Goal: Check status: Check status

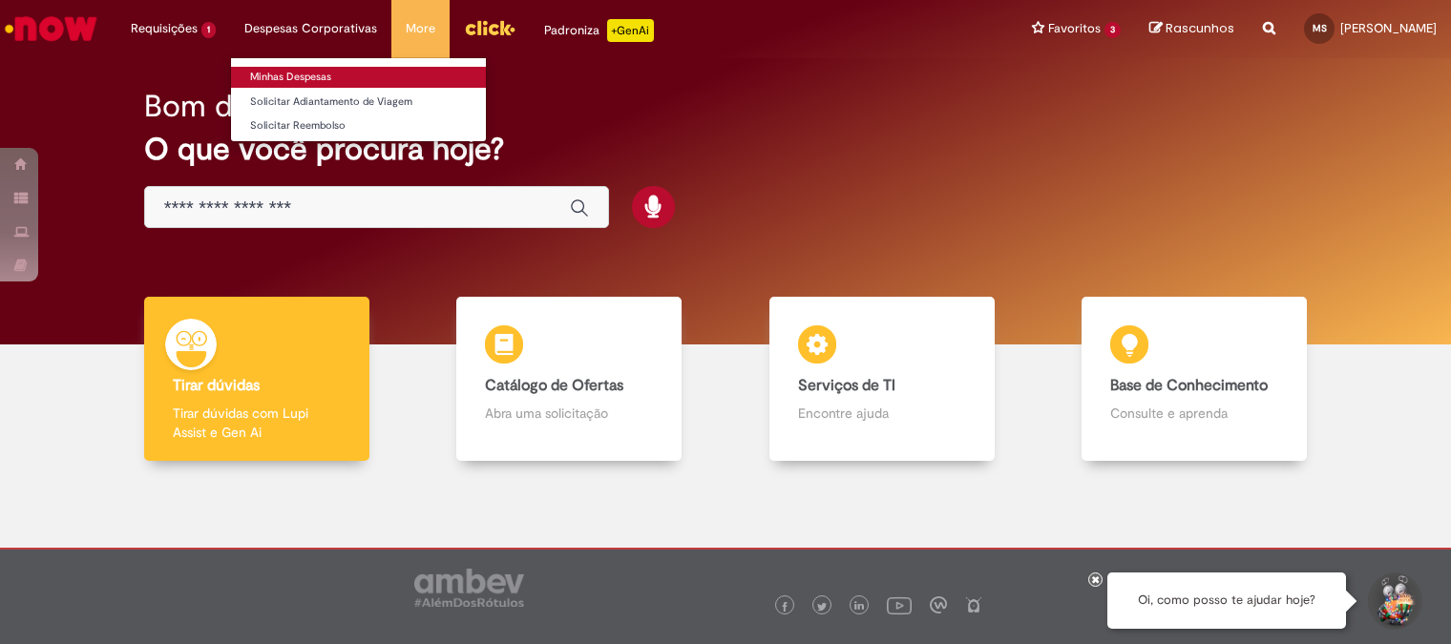
click at [291, 71] on link "Minhas Despesas" at bounding box center [358, 77] width 255 height 21
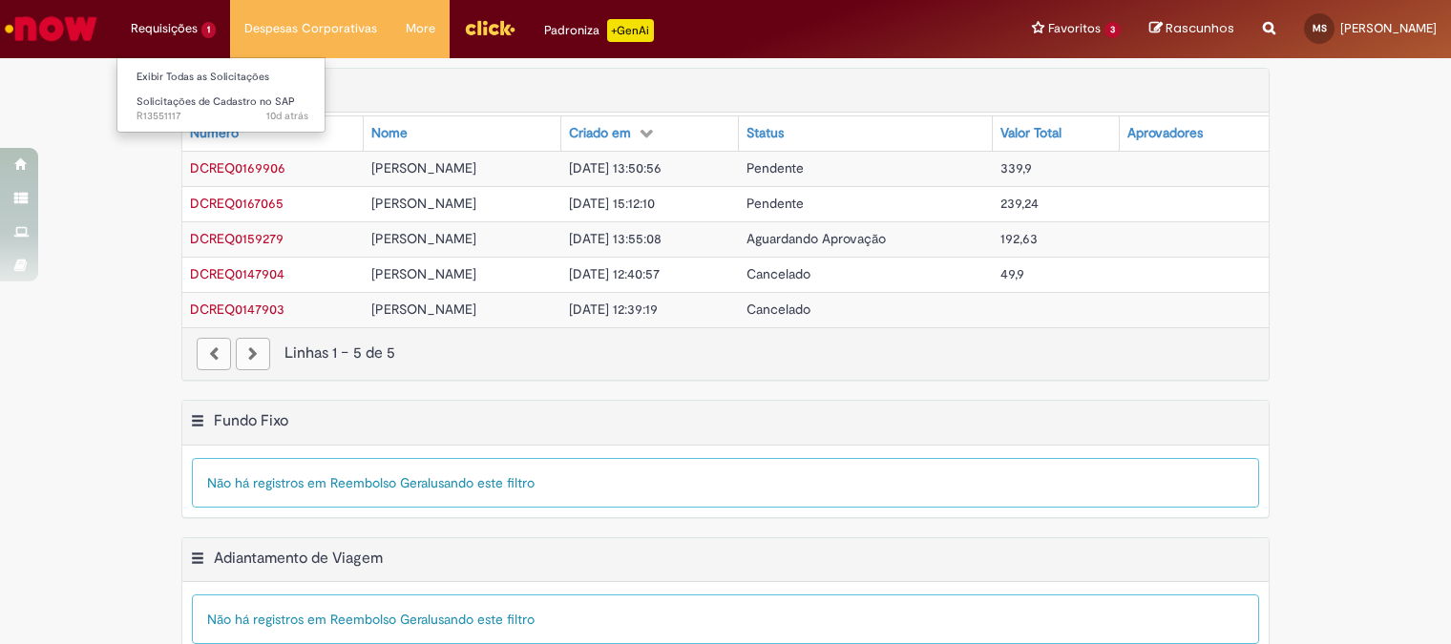
click at [177, 38] on li "Requisições 1 Exibir Todas as Solicitações Solicitações de Cadastro no SAP 10d …" at bounding box center [173, 28] width 114 height 57
click at [178, 106] on span "Solicitações de Cadastro no SAP" at bounding box center [216, 102] width 158 height 14
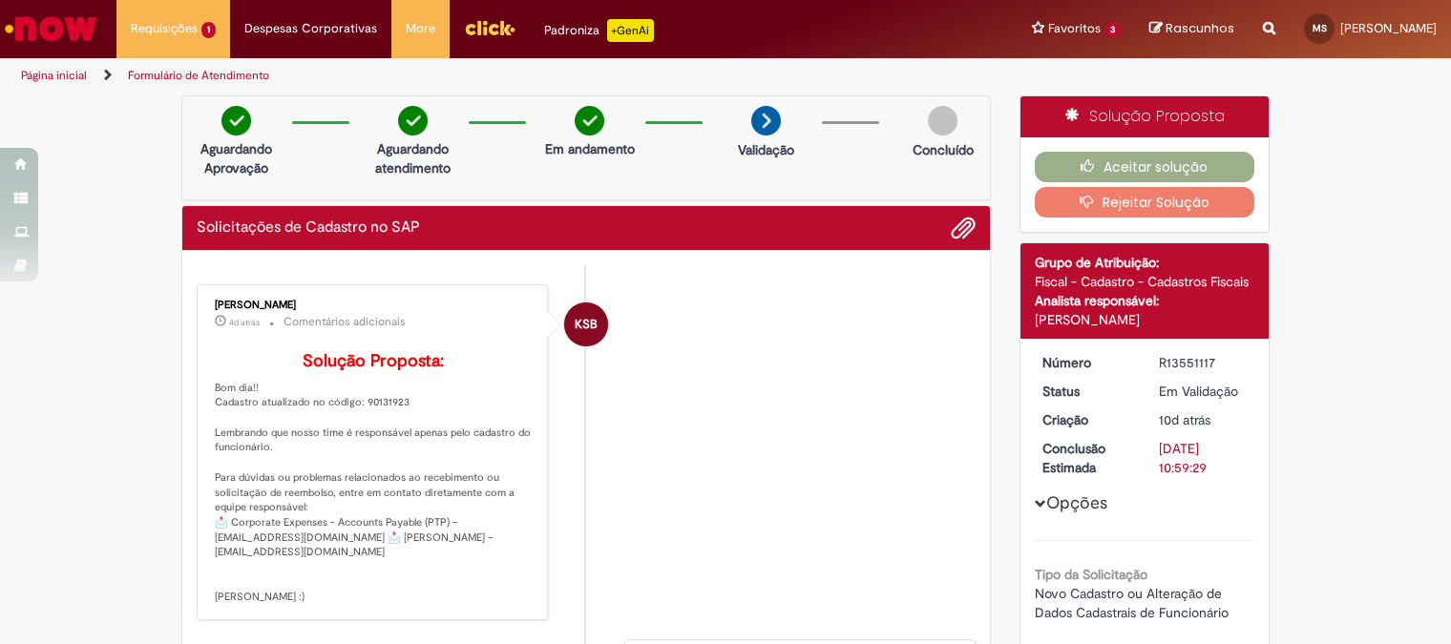
scroll to position [106, 0]
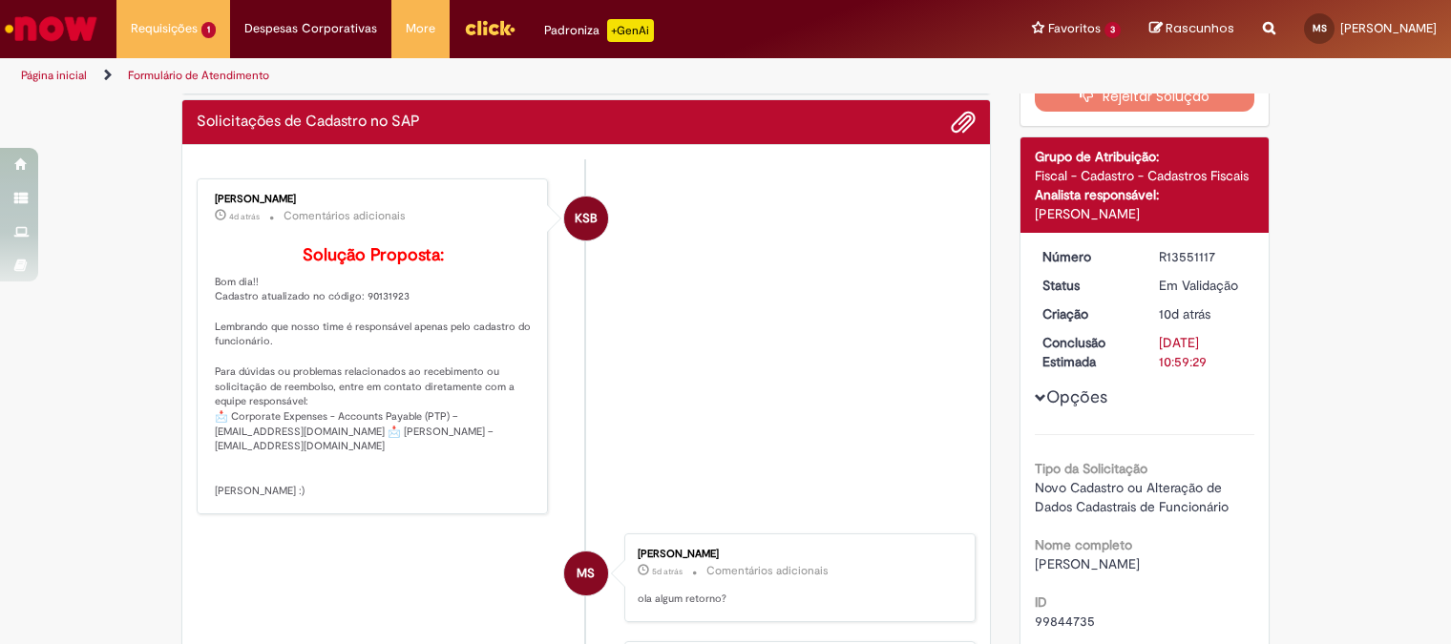
drag, startPoint x: 198, startPoint y: 196, endPoint x: 310, endPoint y: 193, distance: 112.7
click at [310, 193] on div "Karina Santos Barboza 4d atrás 4 dias atrás Comentários adicionais Solução Prop…" at bounding box center [372, 346] width 340 height 325
copy div "Karina Santos Barboza"
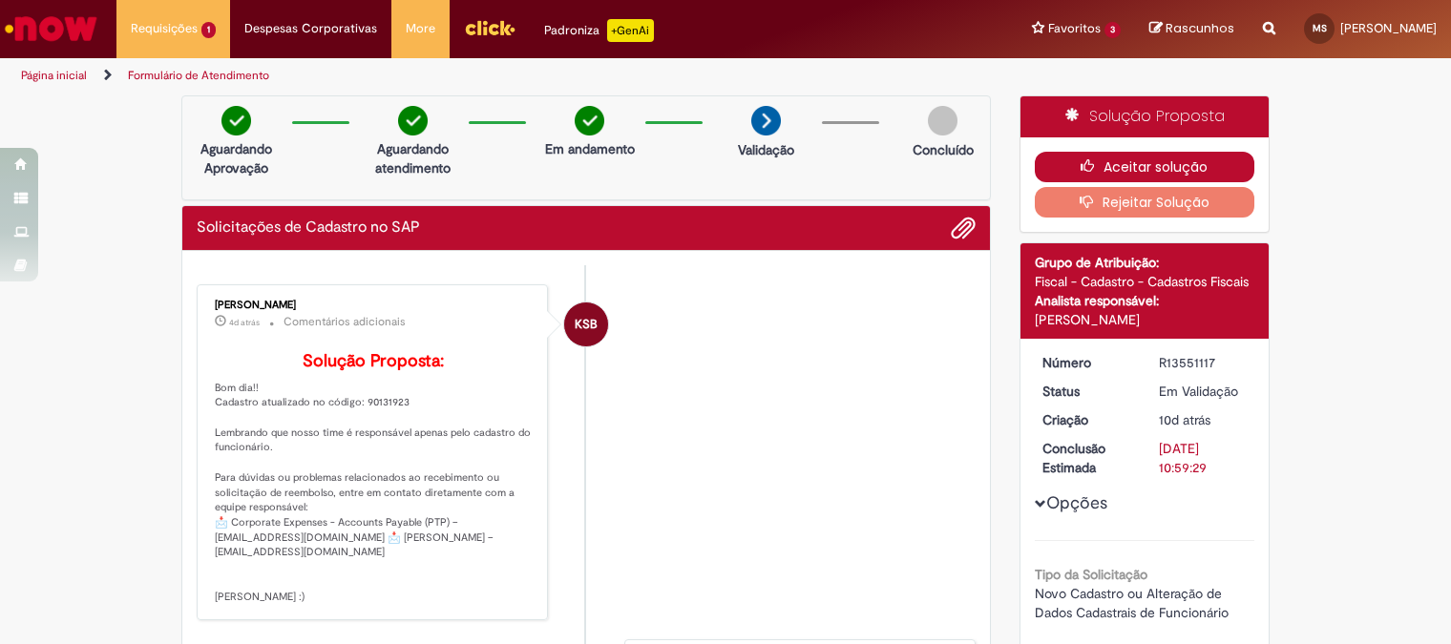
click at [1069, 165] on button "Aceitar solução" at bounding box center [1145, 167] width 221 height 31
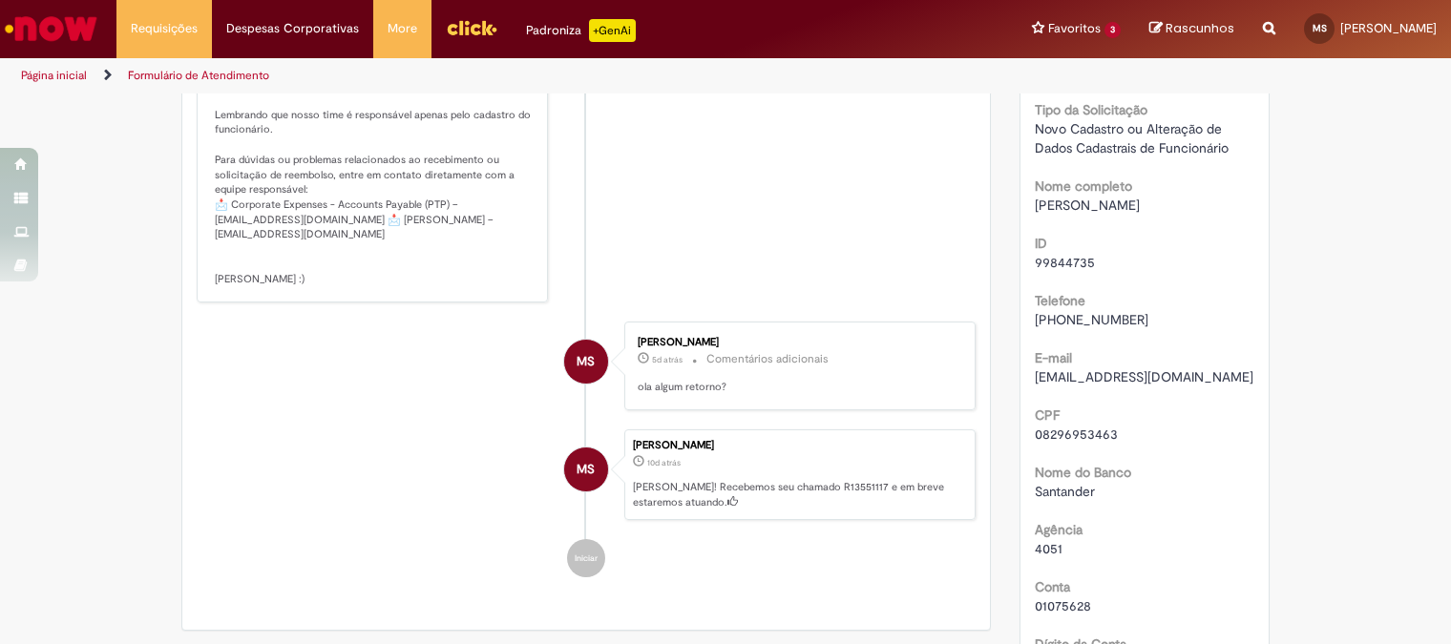
scroll to position [905, 0]
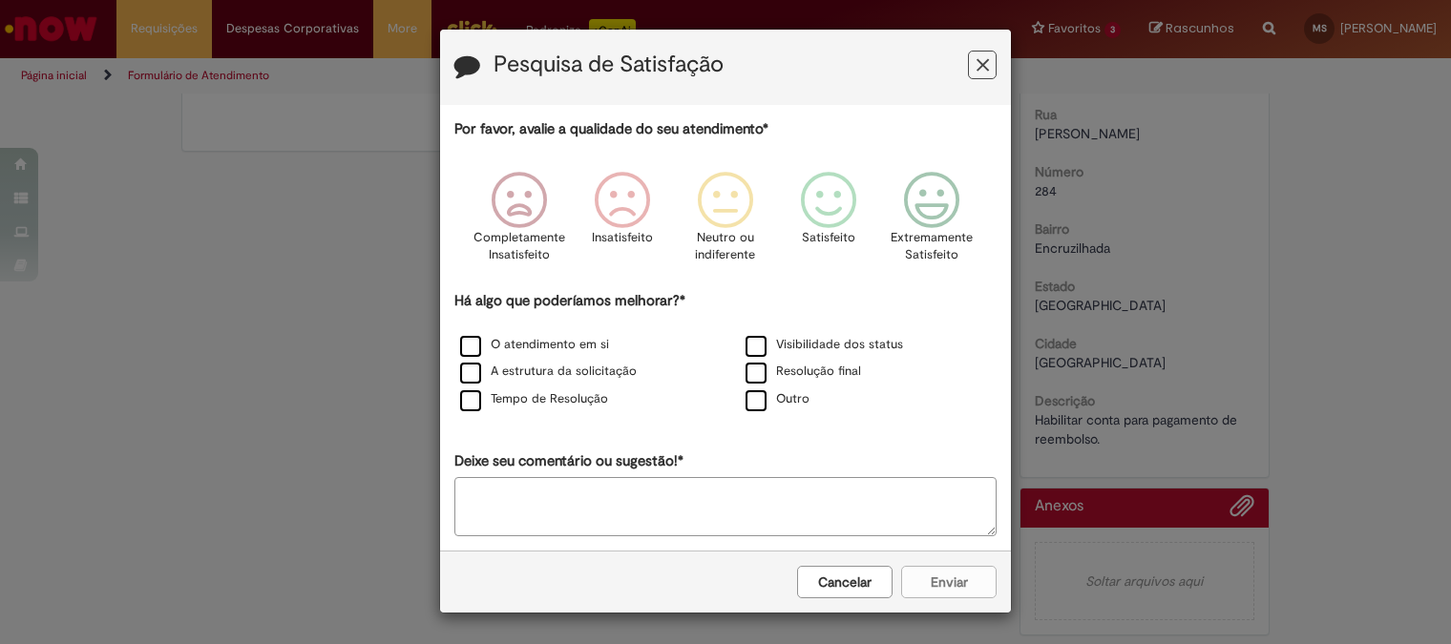
click at [848, 592] on button "Cancelar" at bounding box center [844, 582] width 95 height 32
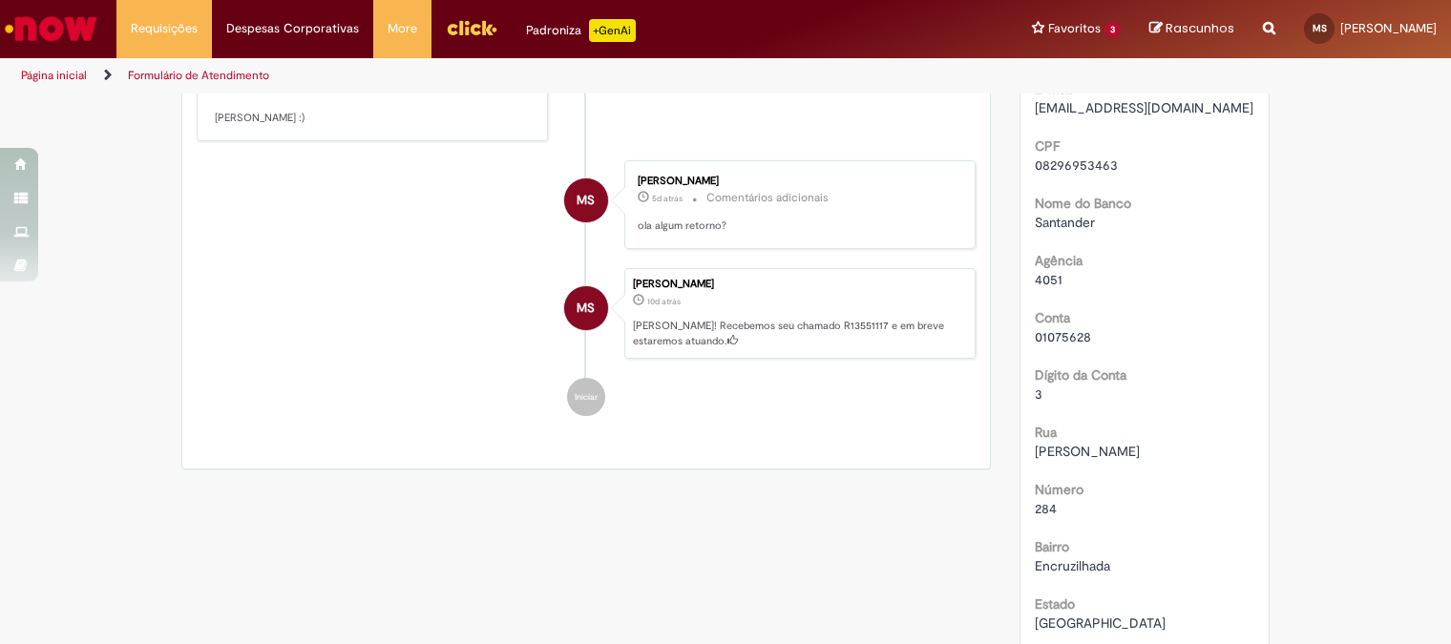
scroll to position [481, 0]
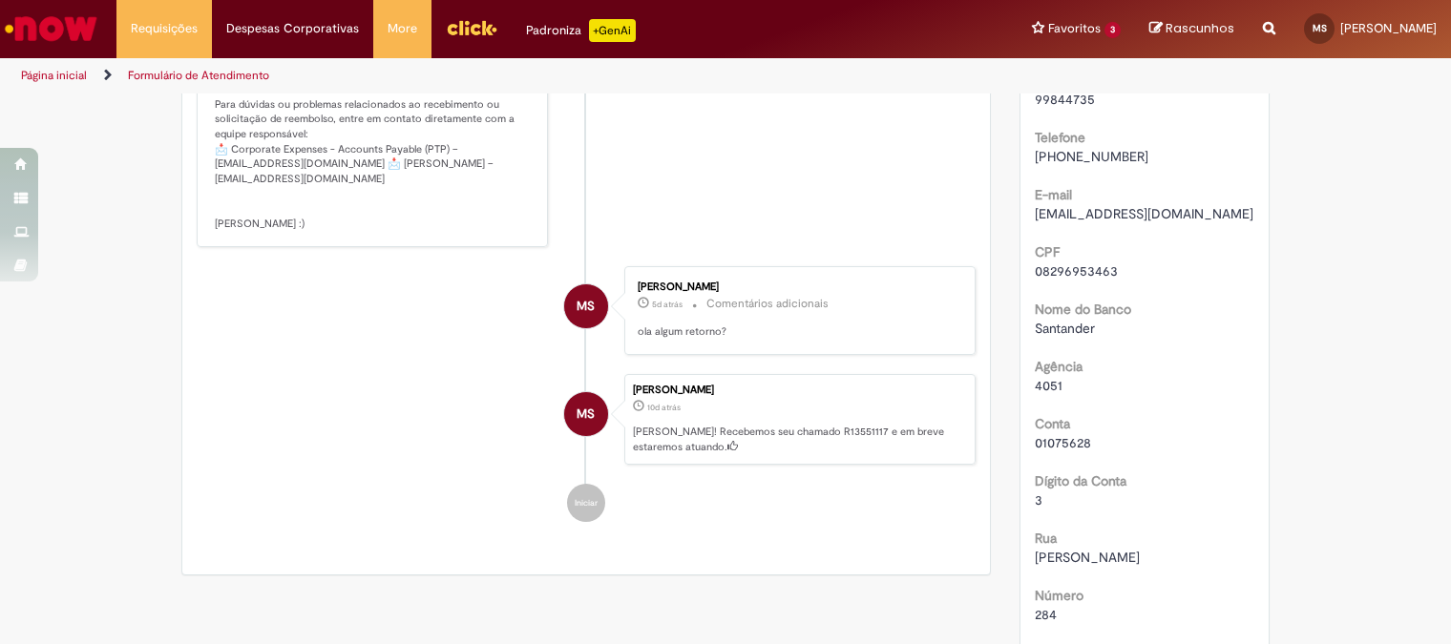
click at [36, 78] on link "Página inicial" at bounding box center [54, 75] width 66 height 15
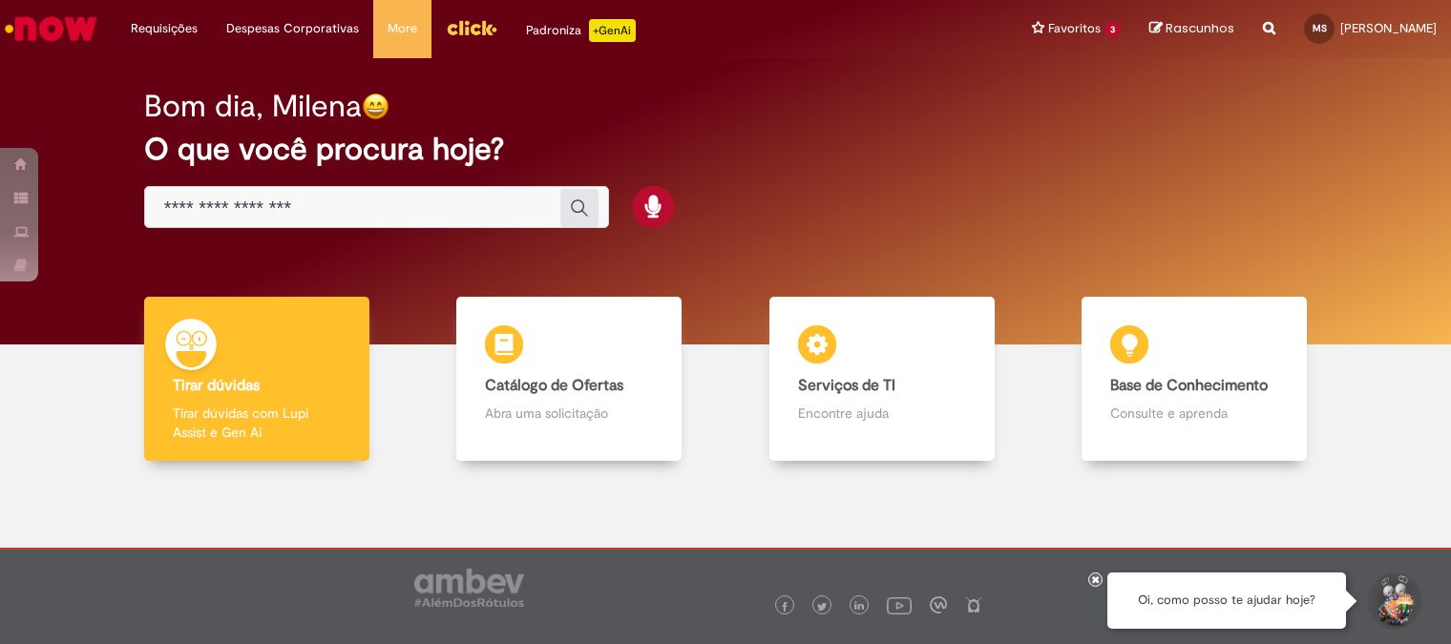
scroll to position [50, 0]
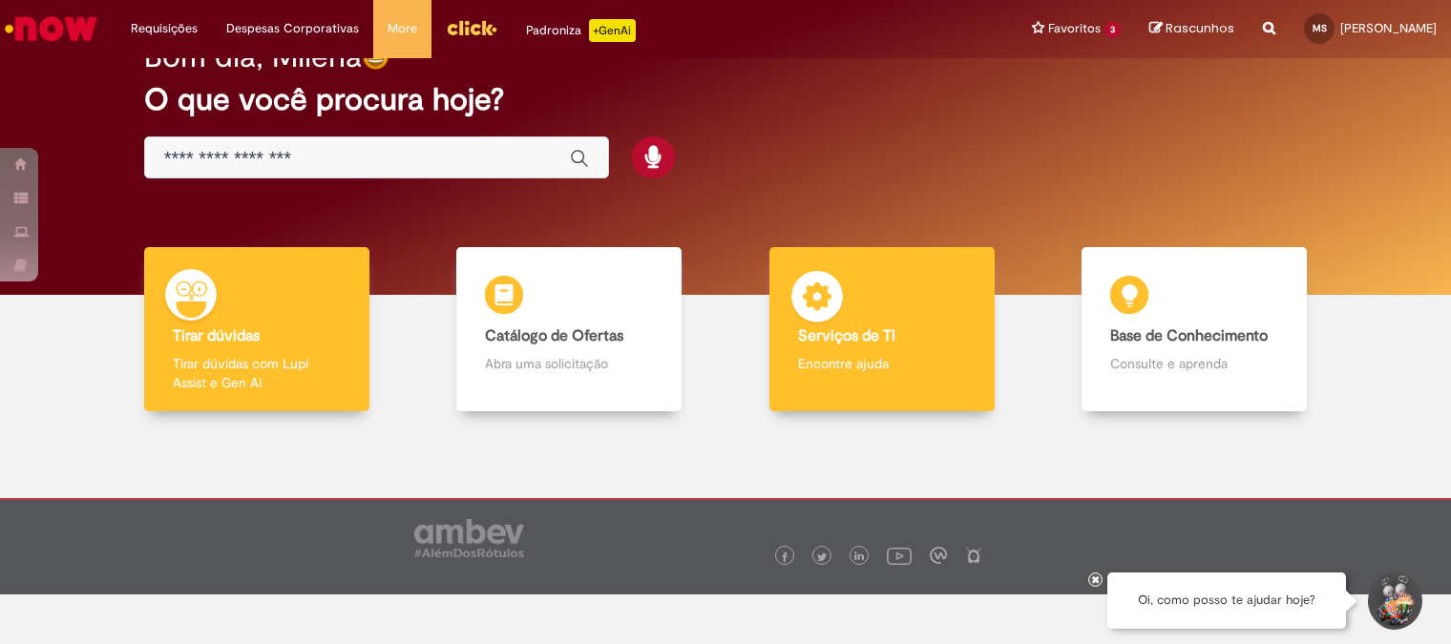
click at [891, 379] on div "Serviços de TI Serviços de TI Encontre ajuda" at bounding box center [881, 329] width 225 height 165
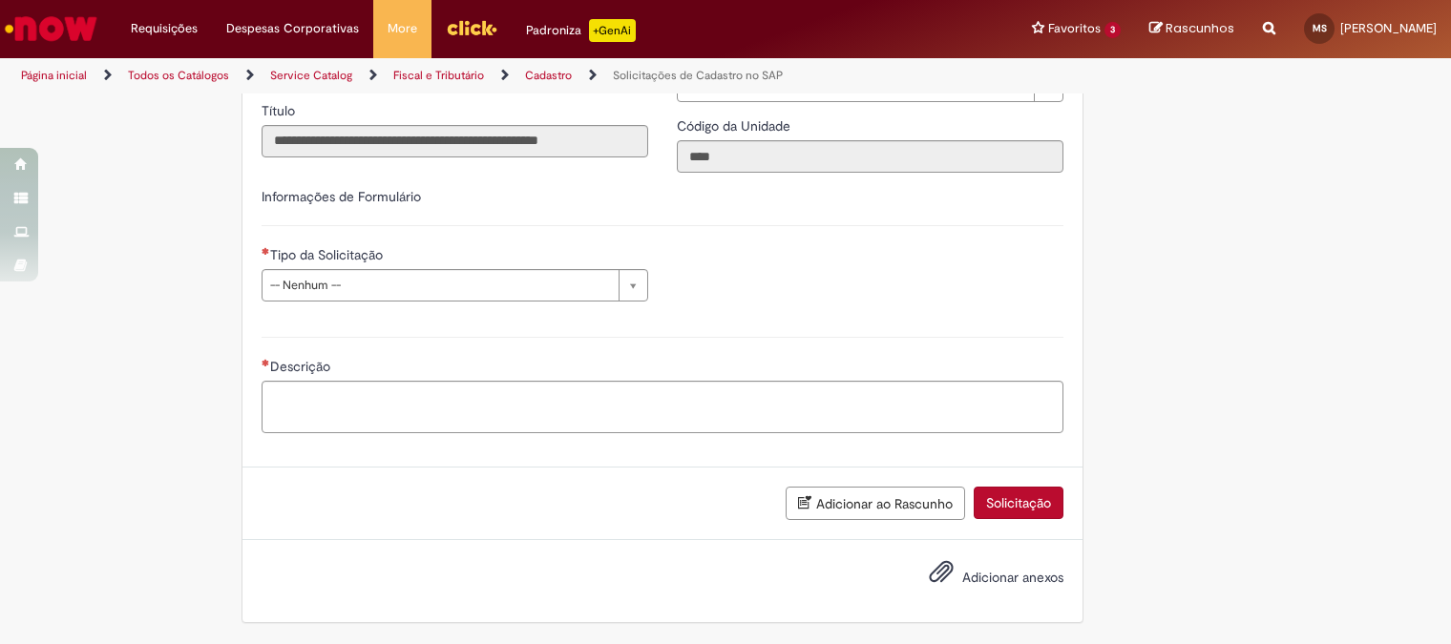
scroll to position [63, 0]
